Goal: Task Accomplishment & Management: Manage account settings

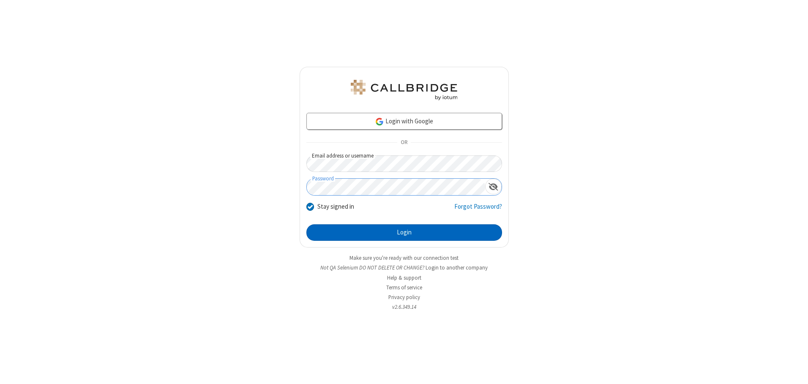
click at [404, 232] on button "Login" at bounding box center [404, 232] width 196 height 17
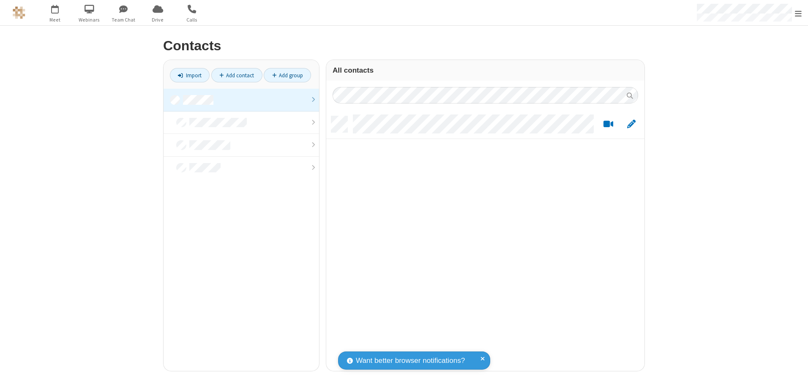
scroll to position [255, 312]
click at [241, 100] on link at bounding box center [242, 100] width 156 height 23
click at [631, 124] on span "Edit" at bounding box center [631, 124] width 8 height 11
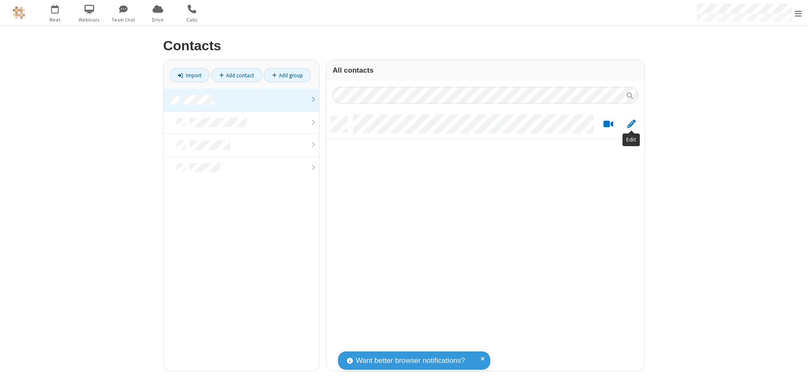
scroll to position [255, 312]
click at [241, 100] on link at bounding box center [242, 100] width 156 height 23
